Goal: Find contact information: Find contact information

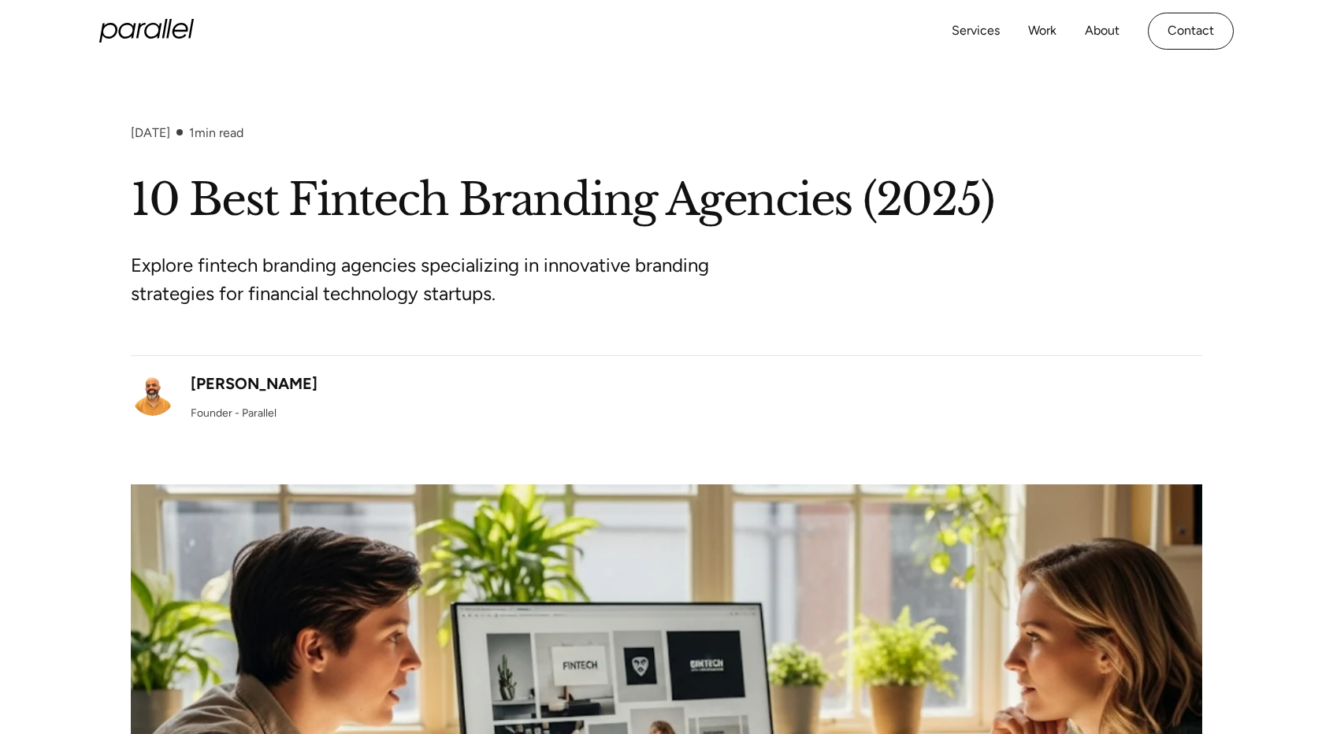
click at [169, 32] on icon "home" at bounding box center [169, 29] width 6 height 20
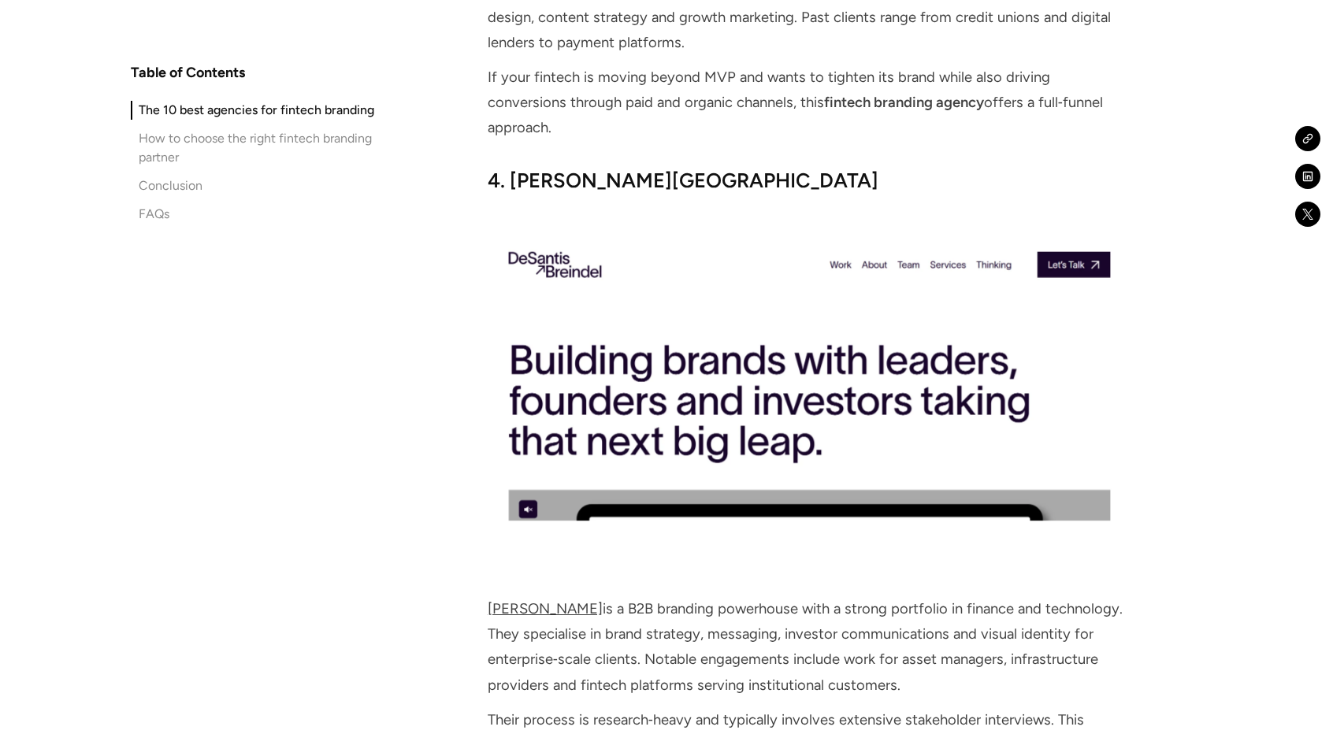
scroll to position [4489, 0]
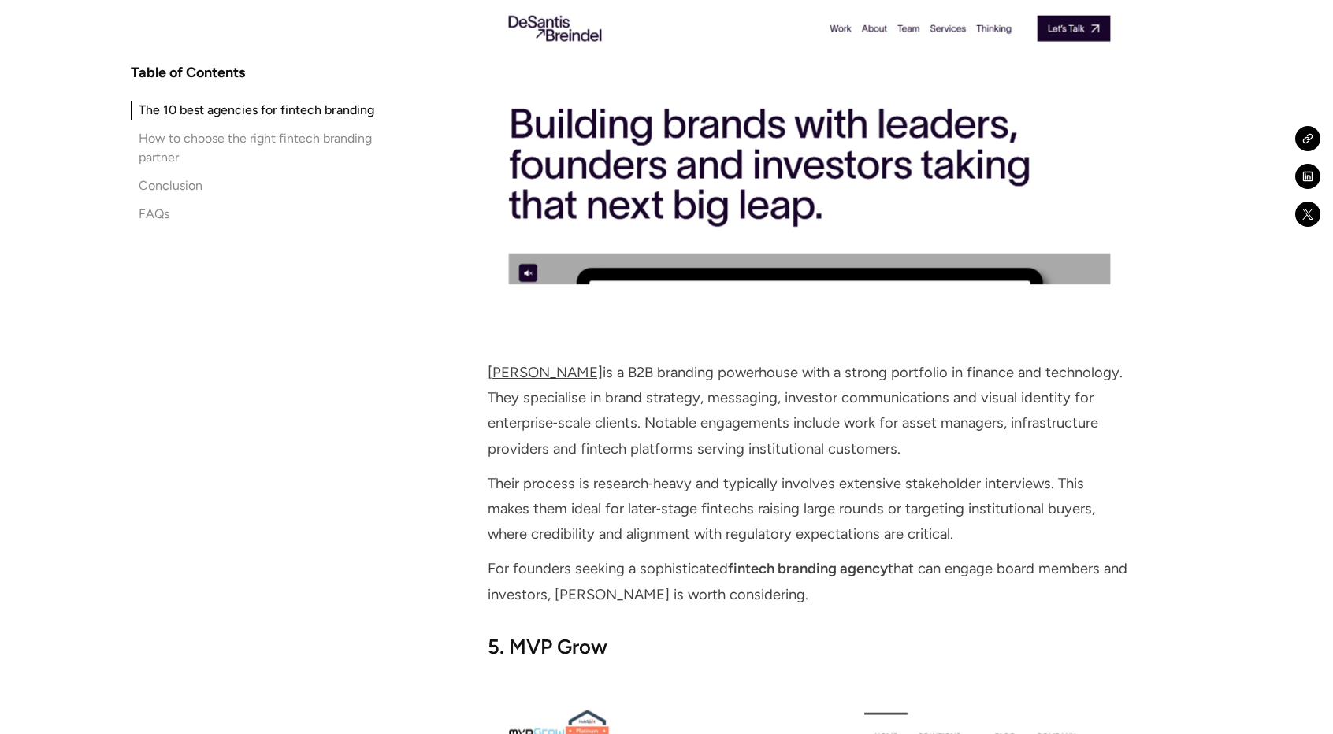
click at [567, 364] on link "[PERSON_NAME]" at bounding box center [545, 372] width 115 height 17
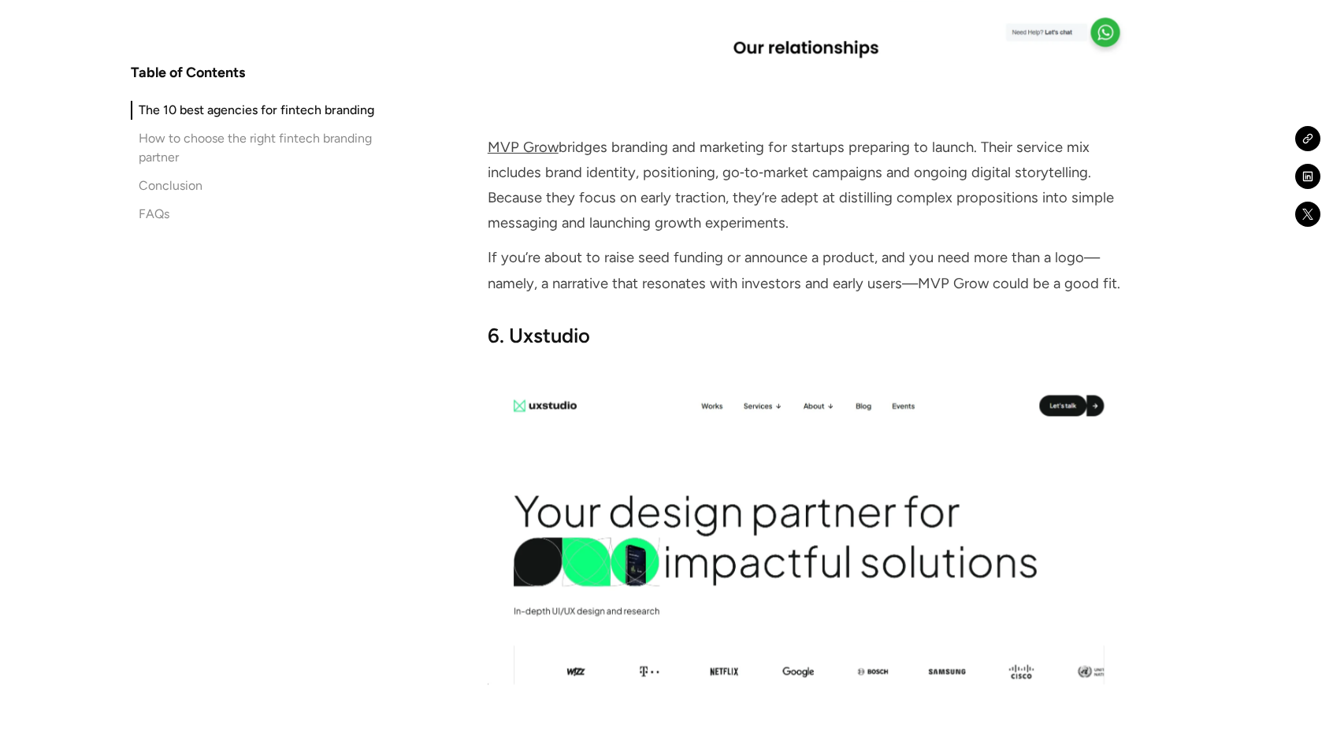
scroll to position [5671, 0]
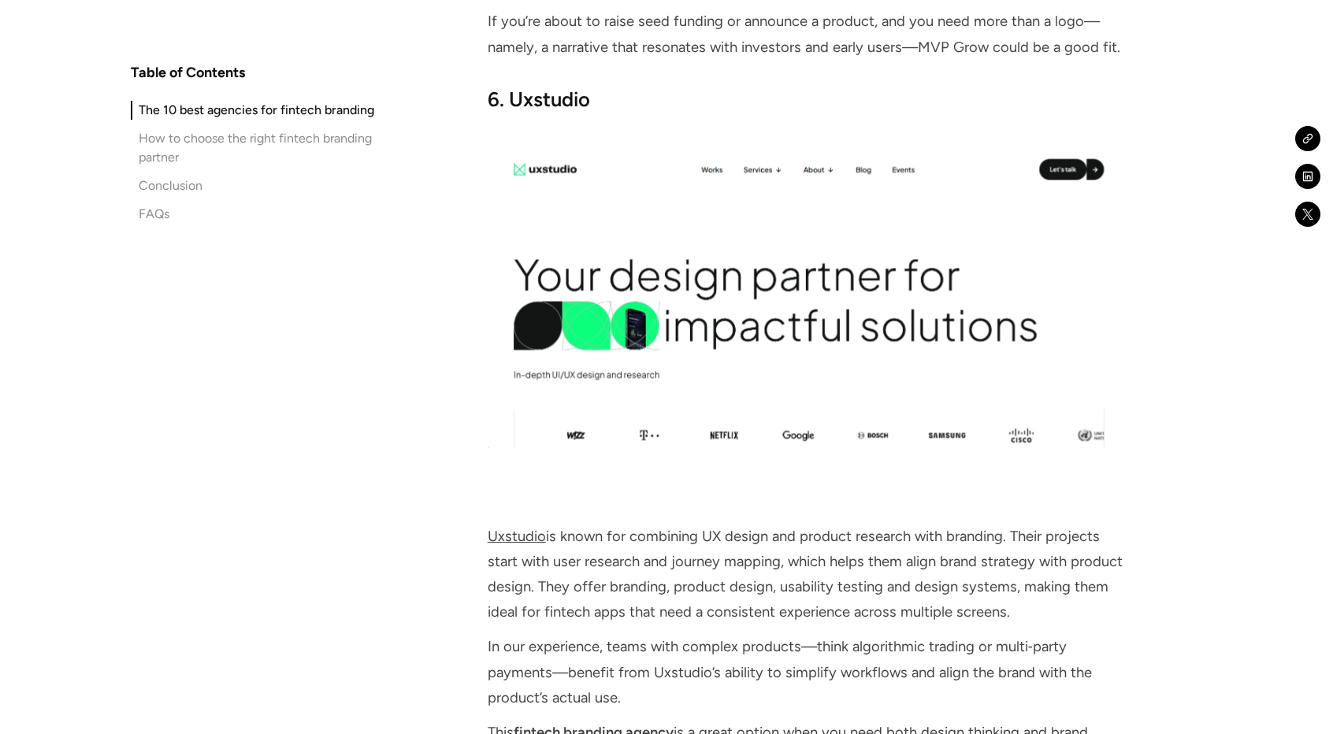
click at [511, 528] on link "Uxstudio" at bounding box center [517, 536] width 58 height 17
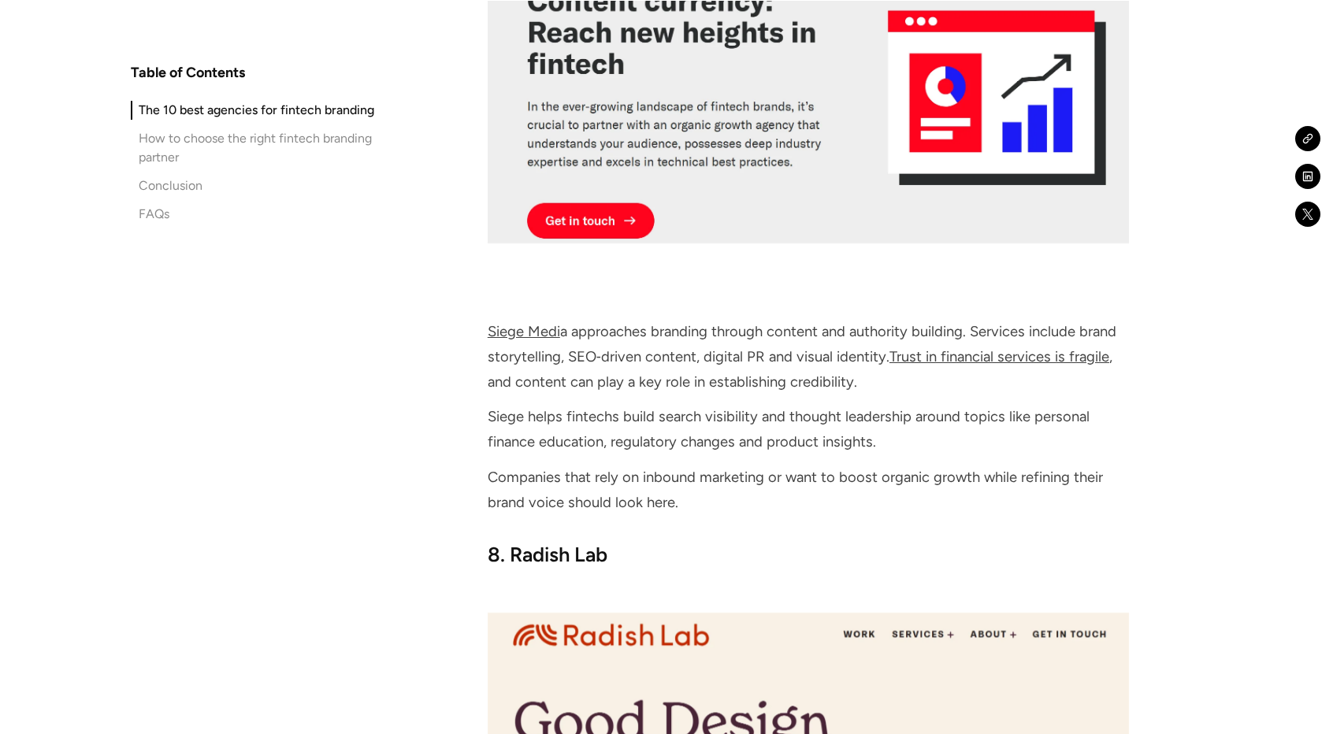
scroll to position [7089, 0]
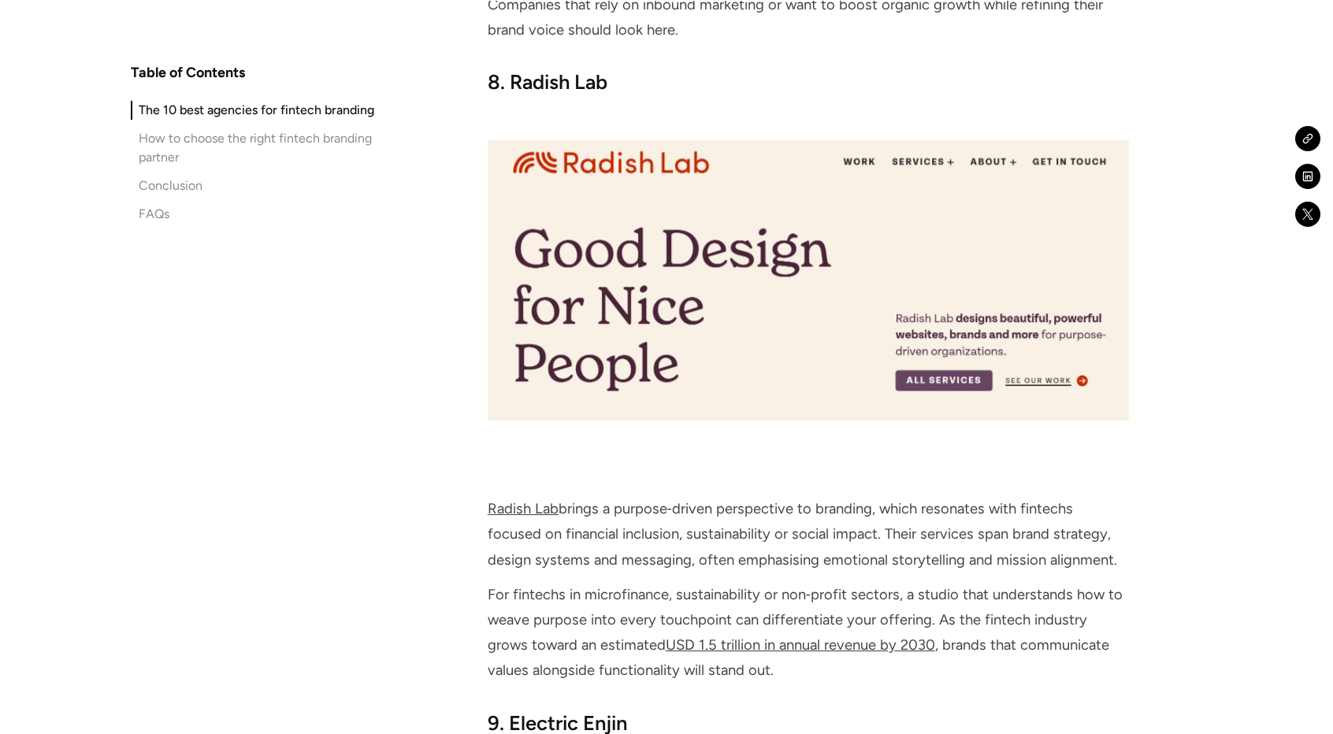
click at [514, 500] on link "Radish Lab" at bounding box center [523, 508] width 71 height 17
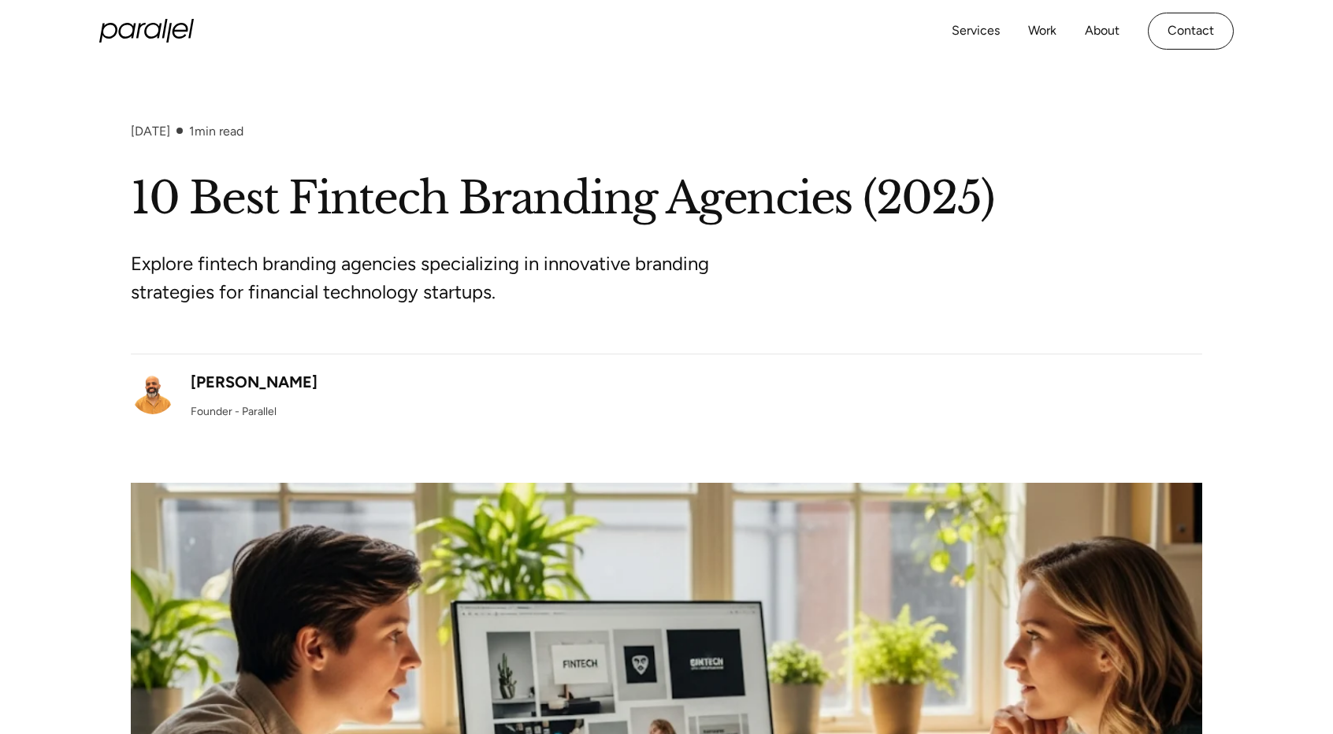
scroll to position [0, 0]
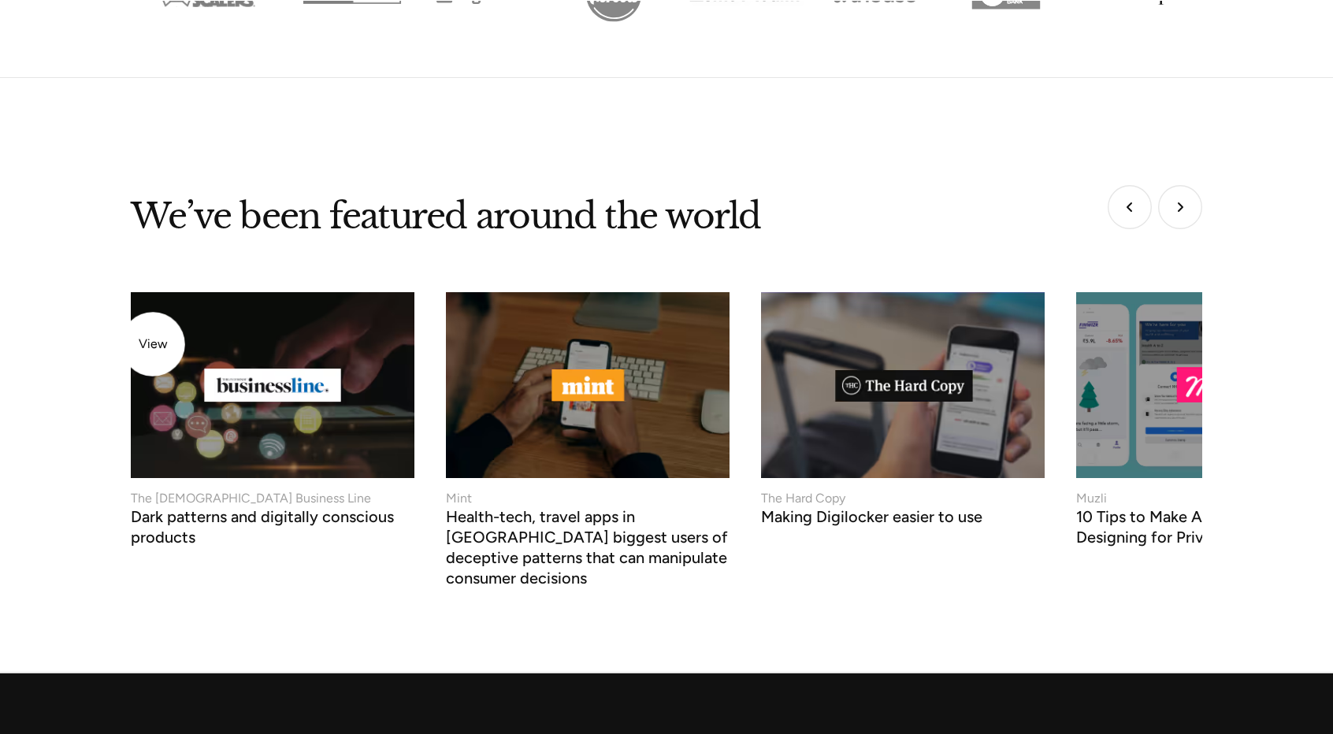
scroll to position [6033, 0]
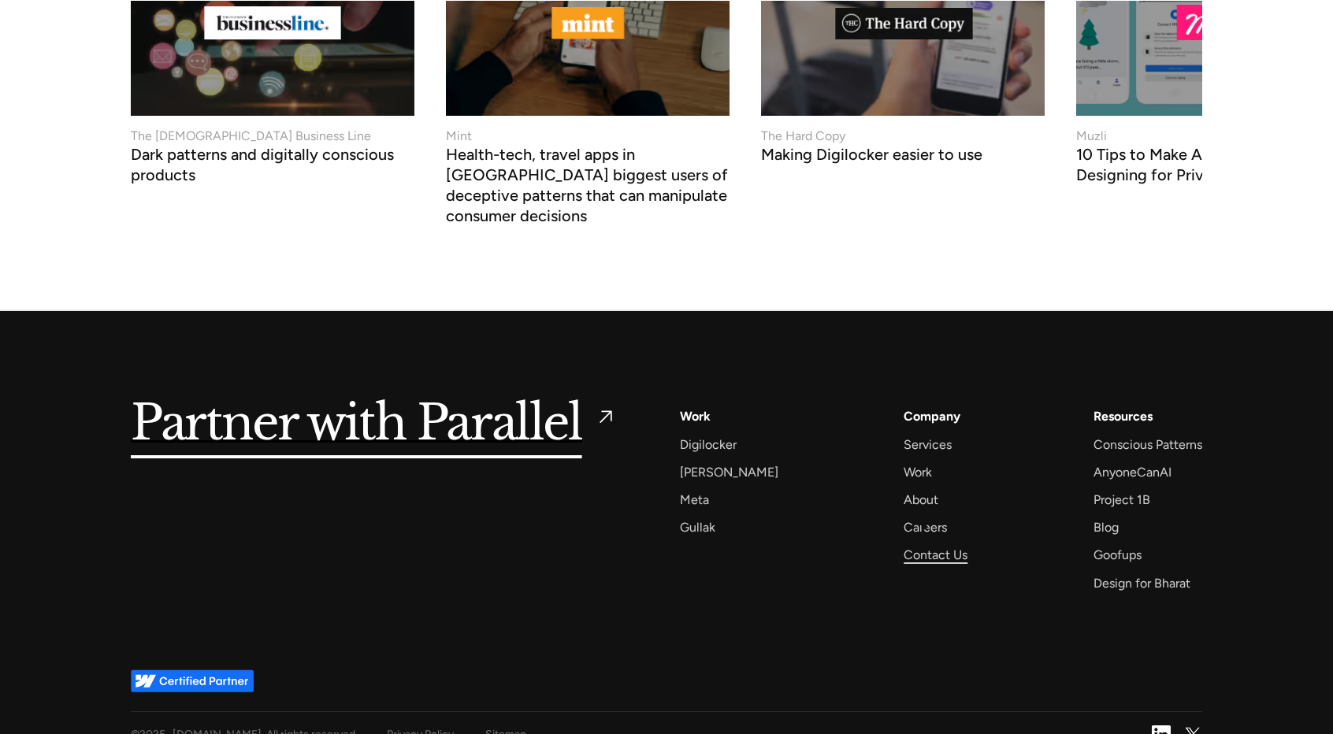
click at [924, 544] on div "Contact Us" at bounding box center [935, 554] width 64 height 21
